Goal: Transaction & Acquisition: Obtain resource

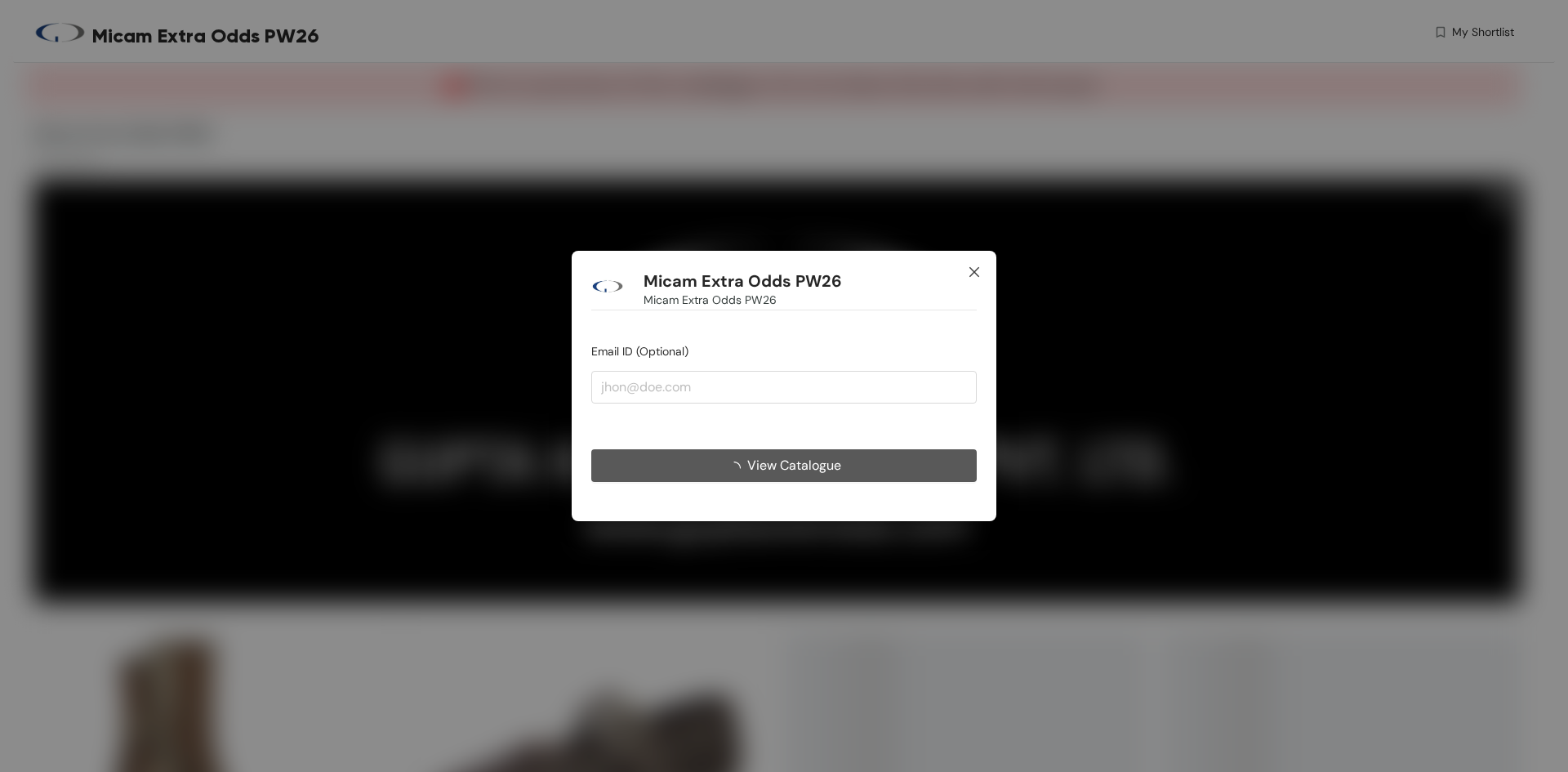
click at [978, 261] on span "Close" at bounding box center [974, 273] width 45 height 45
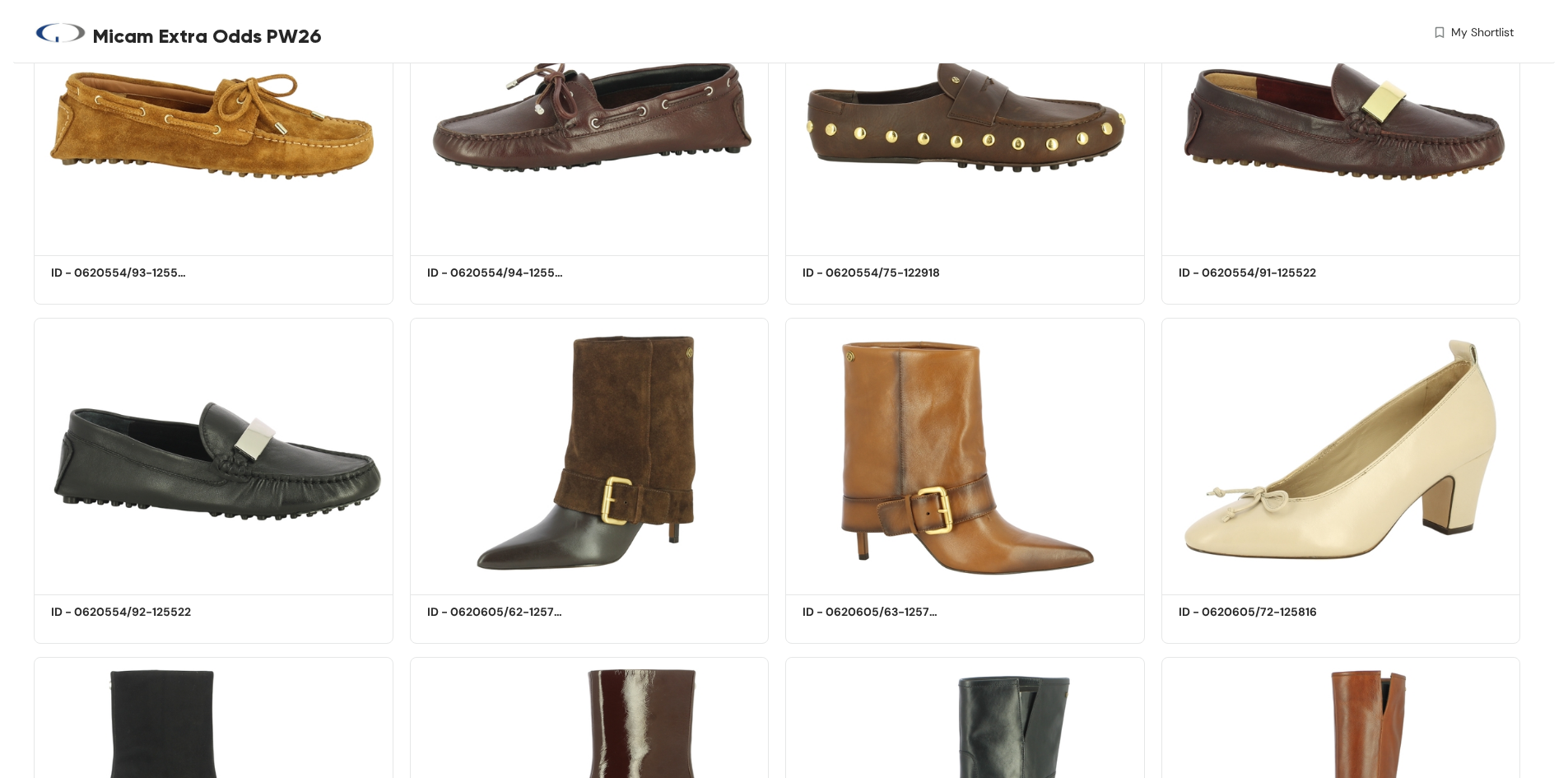
scroll to position [6311, 0]
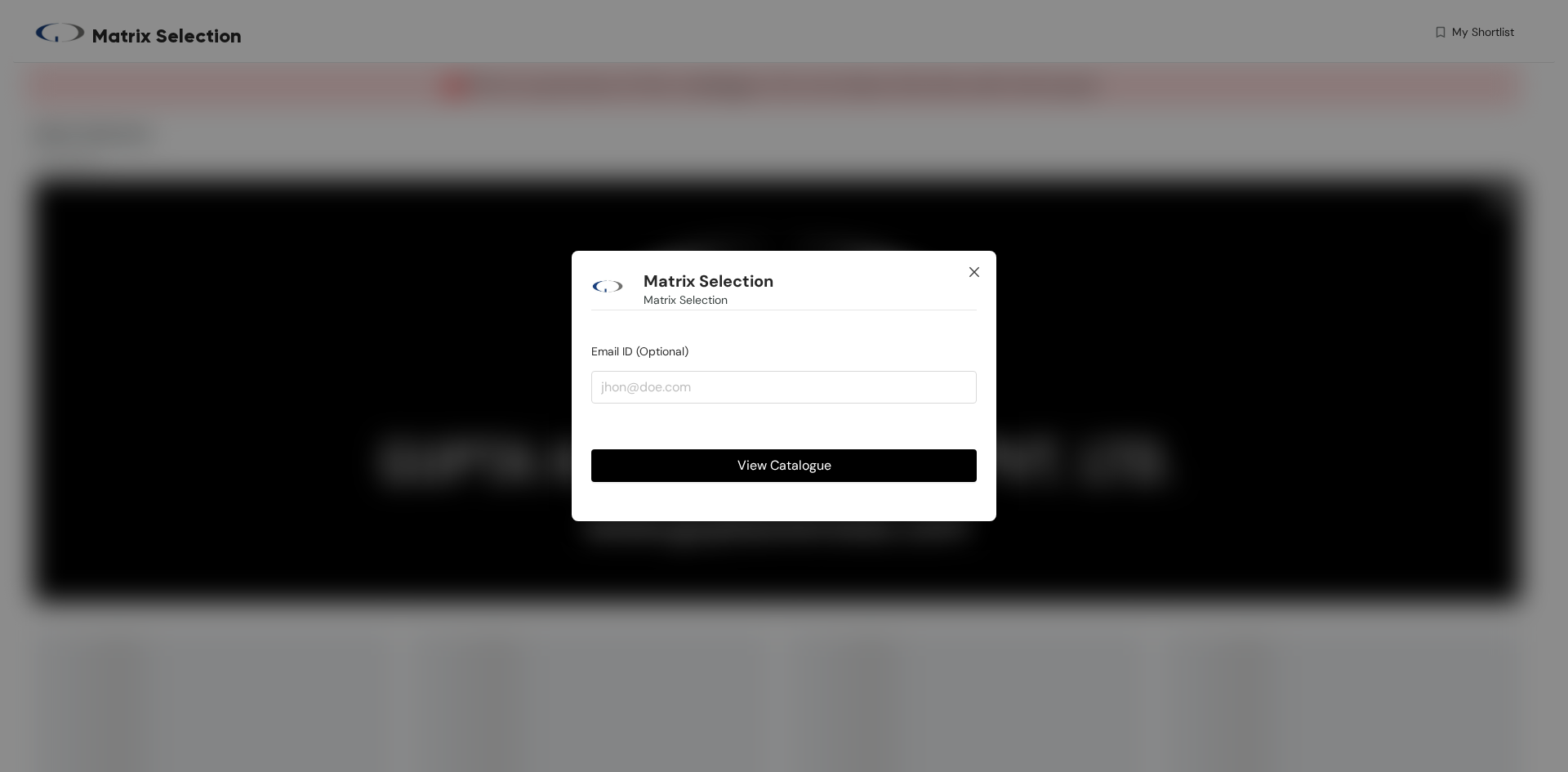
click at [977, 276] on icon "close" at bounding box center [974, 272] width 13 height 13
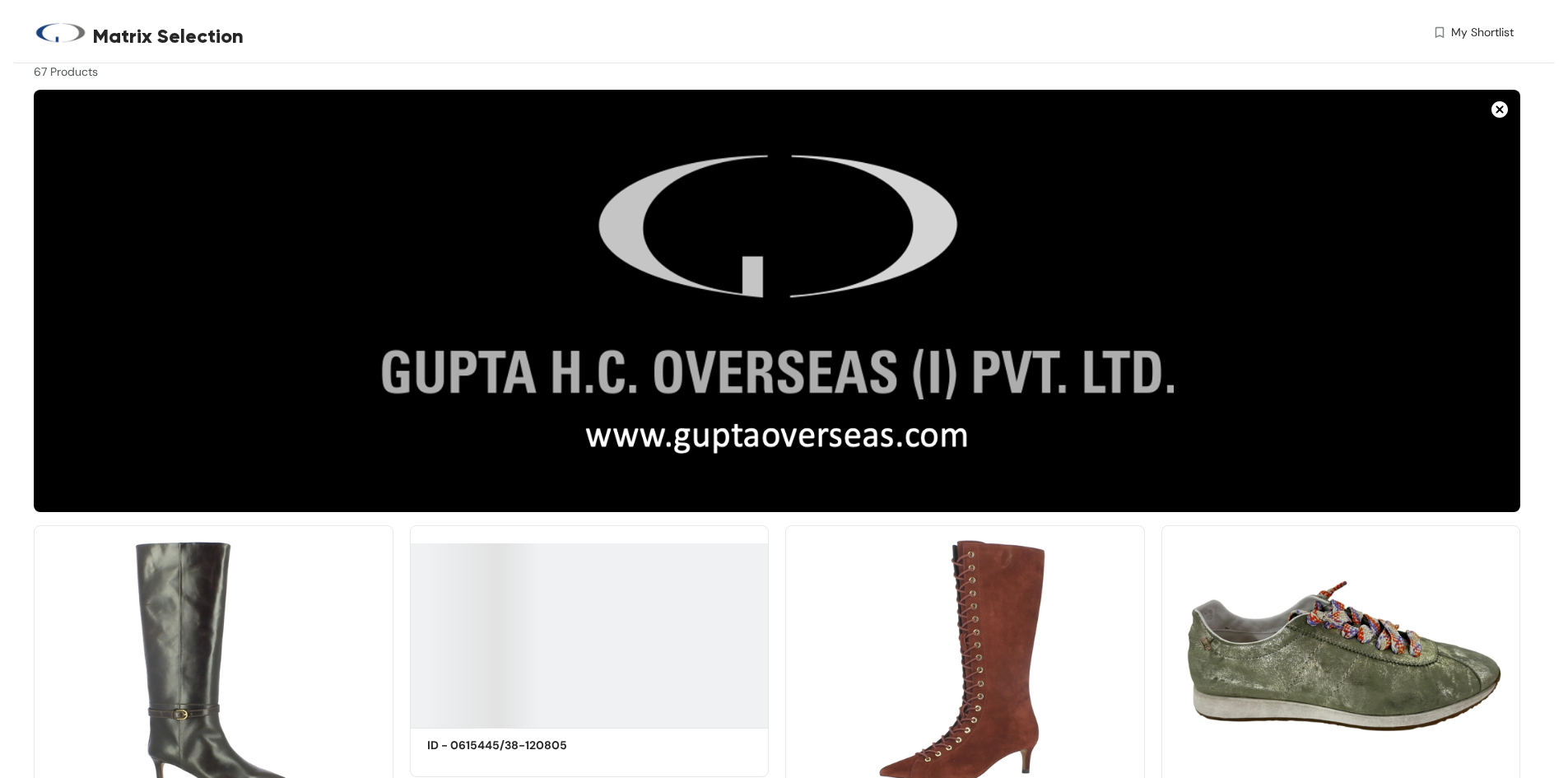
scroll to position [274, 0]
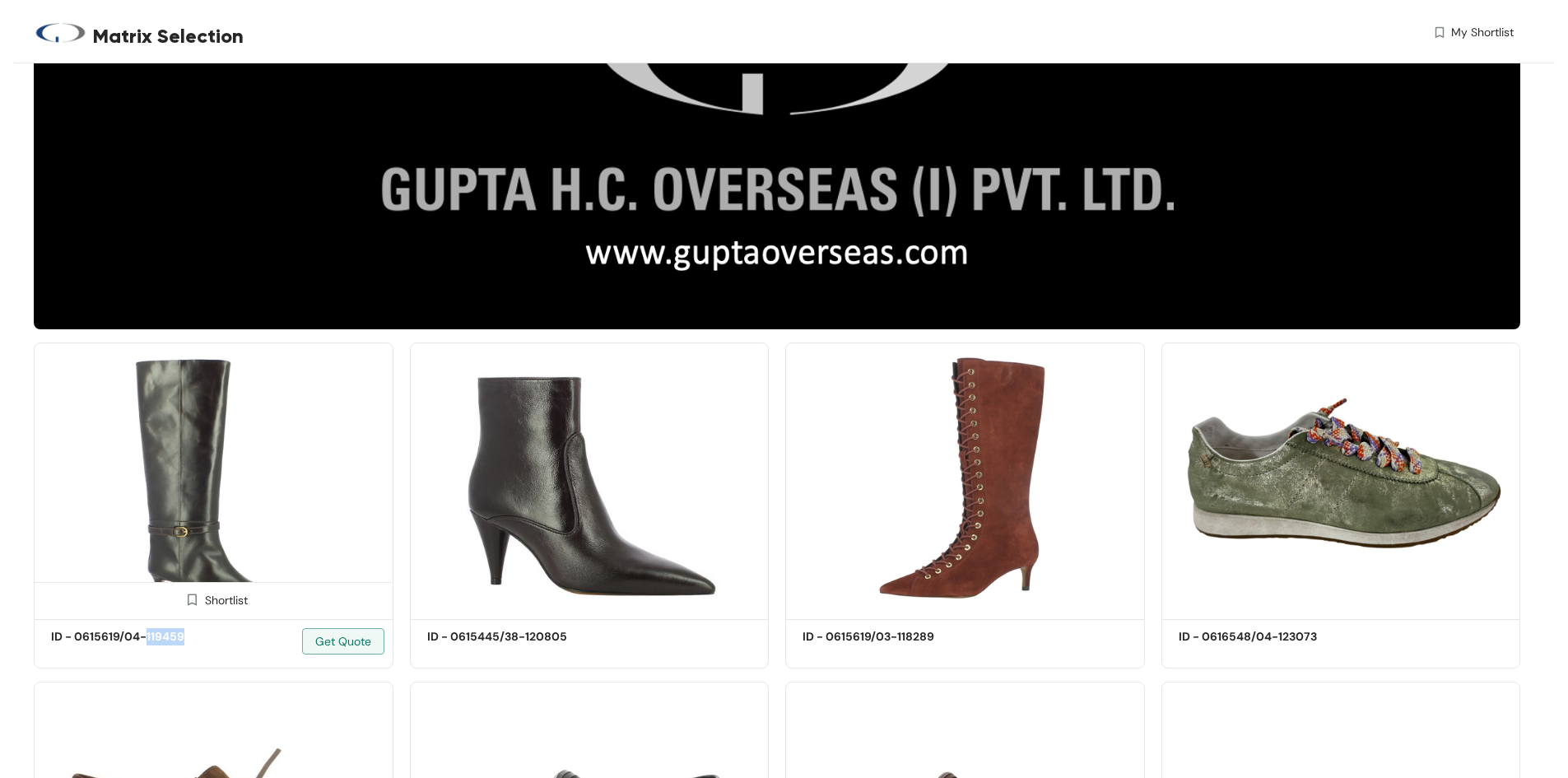
drag, startPoint x: 191, startPoint y: 638, endPoint x: 144, endPoint y: 644, distance: 47.4
click at [144, 644] on div "ID - 0615619/04-119459 Get Quote" at bounding box center [214, 648] width 326 height 40
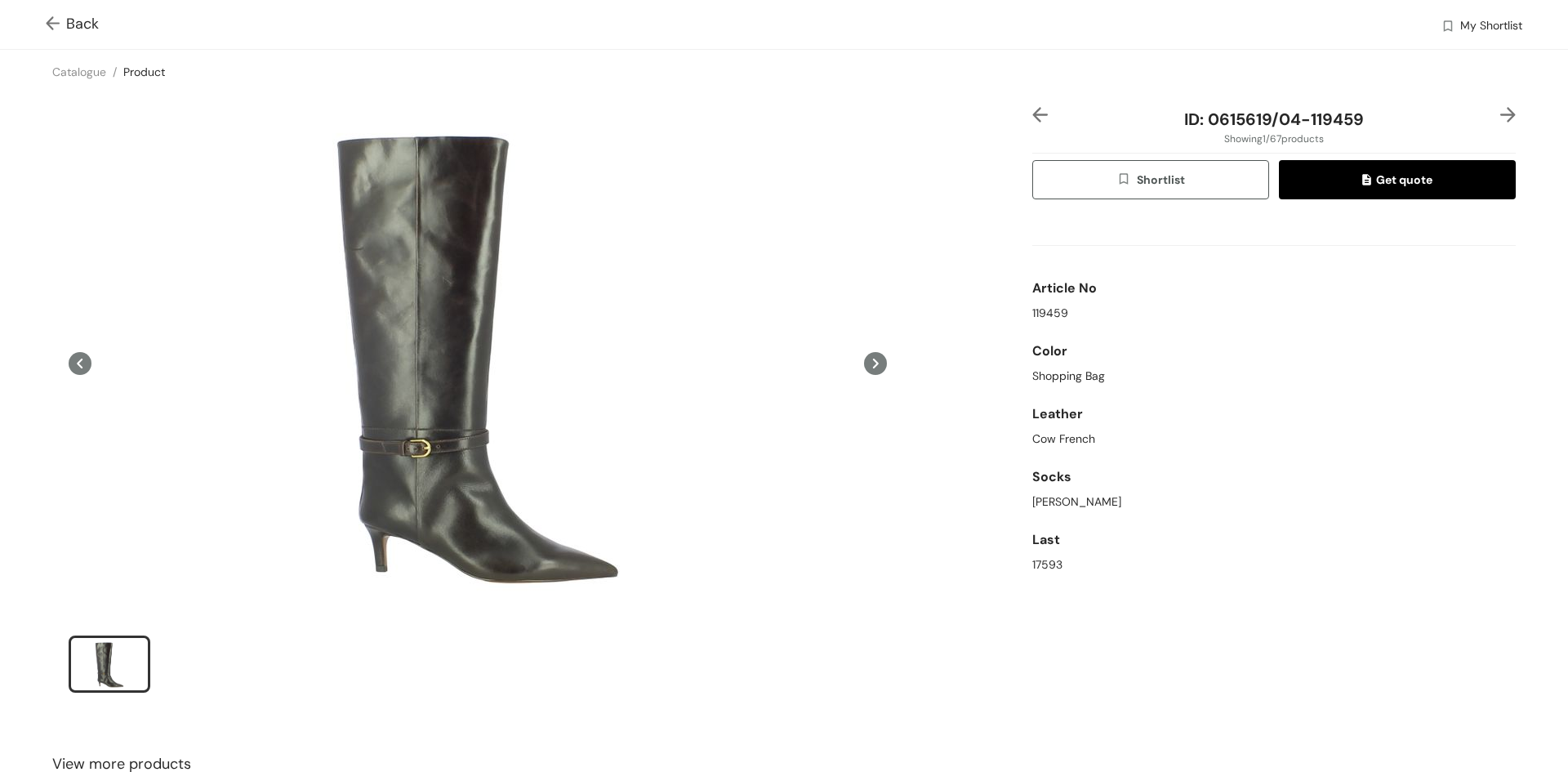
click at [56, 19] on img at bounding box center [56, 24] width 21 height 17
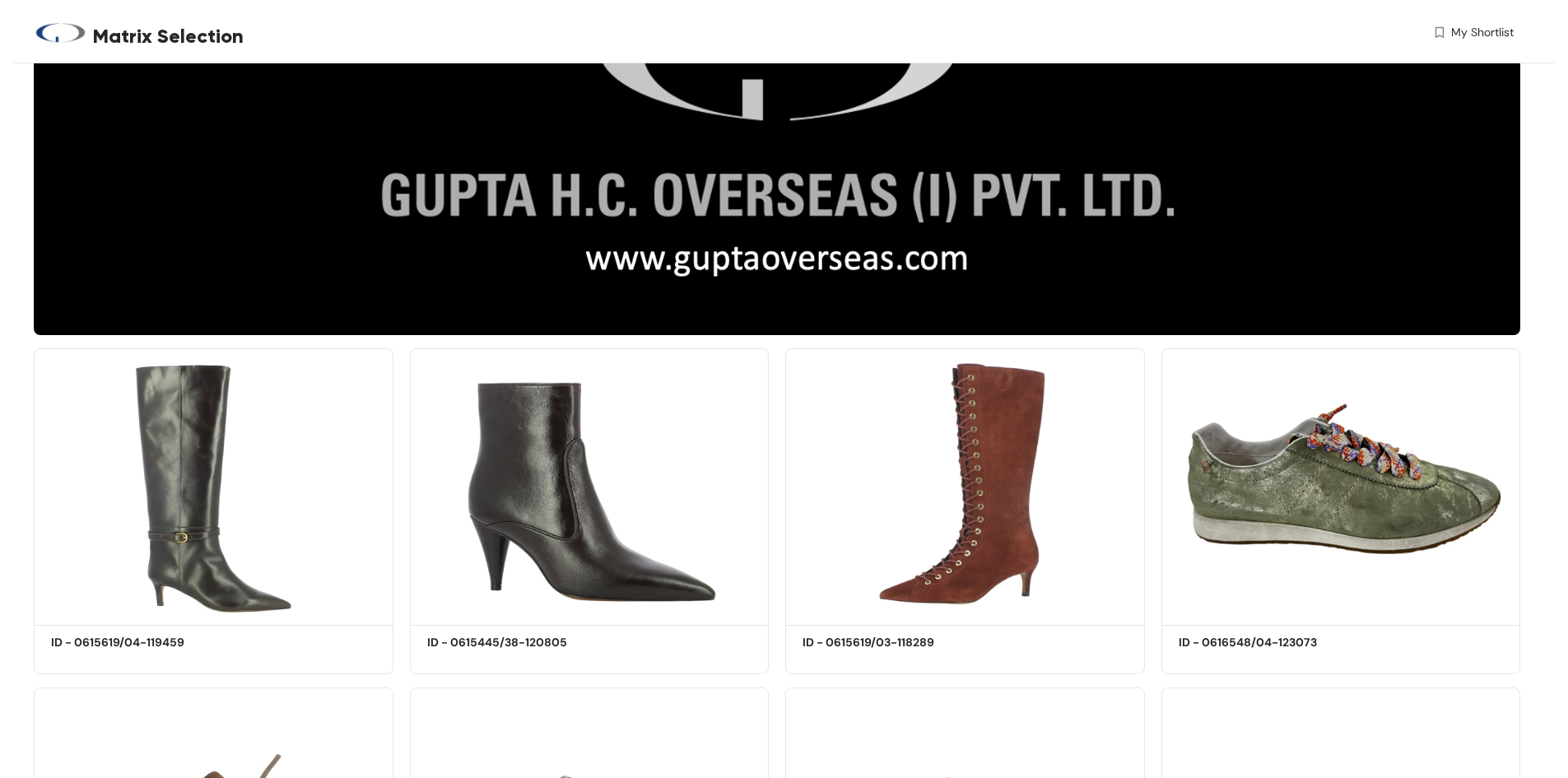
scroll to position [274, 0]
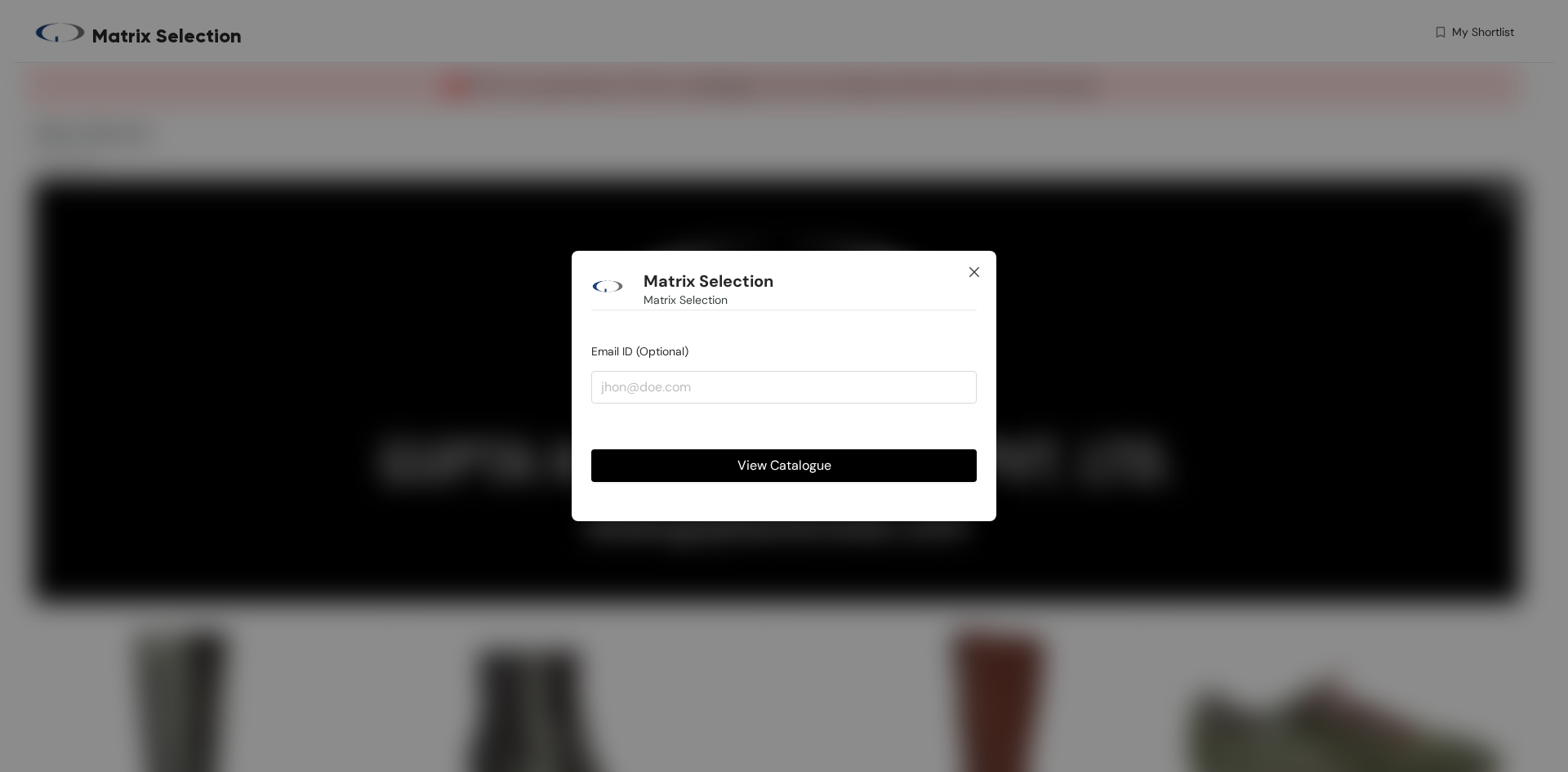
click at [979, 274] on icon "close" at bounding box center [974, 272] width 13 height 13
